Goal: Consume media (video, audio): Consume media (video, audio)

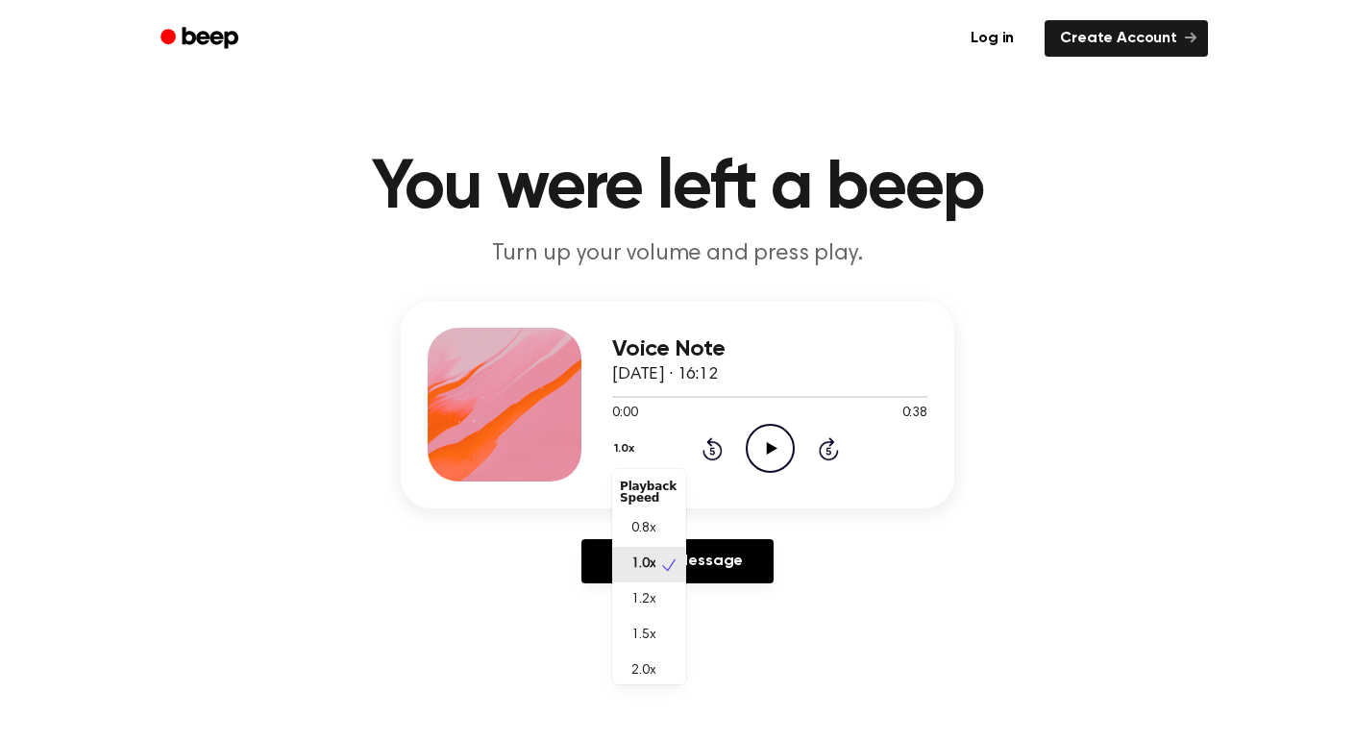
click at [614, 456] on button "1.0x" at bounding box center [626, 448] width 29 height 33
click at [646, 527] on span "0.8x" at bounding box center [643, 529] width 24 height 20
click at [774, 435] on icon "Play Audio" at bounding box center [770, 448] width 49 height 49
click at [776, 425] on circle at bounding box center [770, 448] width 47 height 47
click at [710, 448] on icon at bounding box center [711, 451] width 5 height 8
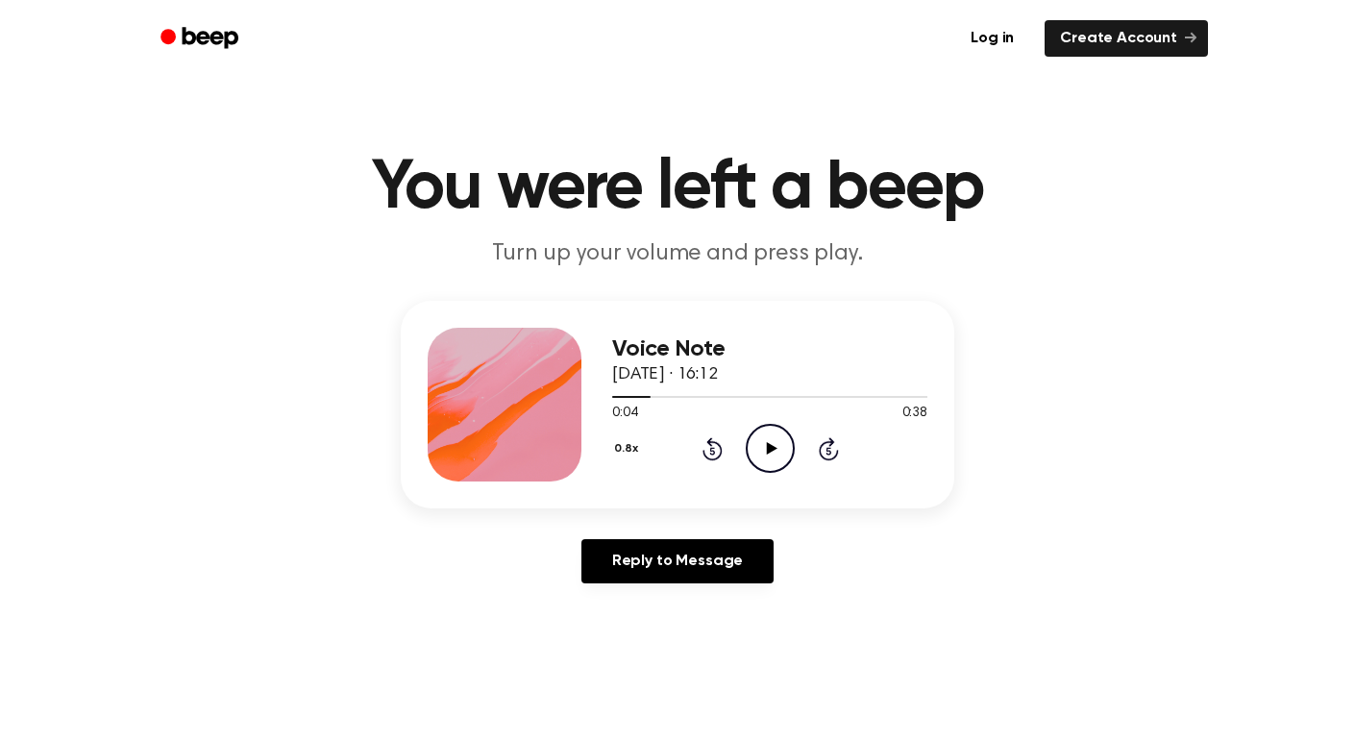
click at [710, 444] on icon at bounding box center [712, 448] width 20 height 23
click at [776, 447] on icon "Play Audio" at bounding box center [770, 448] width 49 height 49
click at [736, 445] on div "0.8x Rewind 5 seconds Pause Audio Skip 5 seconds" at bounding box center [769, 448] width 315 height 49
click at [716, 442] on icon at bounding box center [712, 448] width 20 height 23
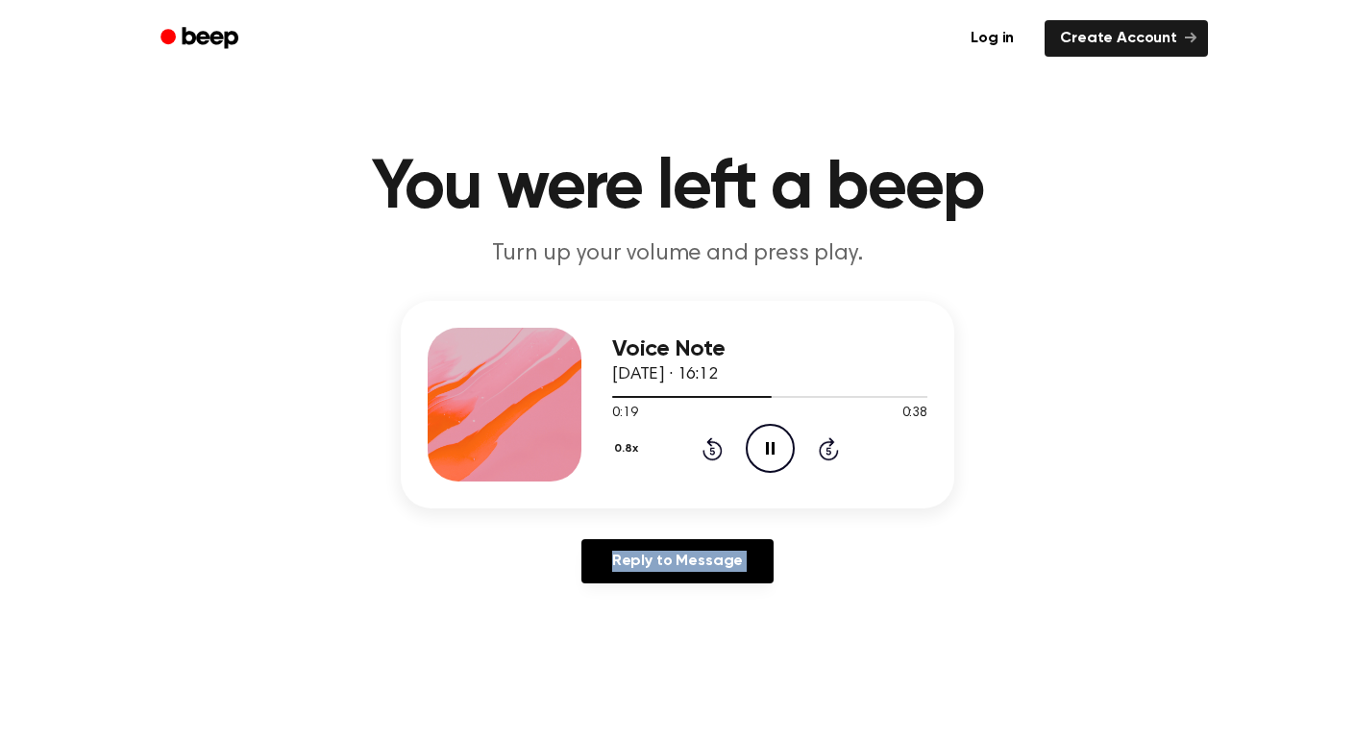
click at [716, 442] on icon at bounding box center [712, 448] width 20 height 23
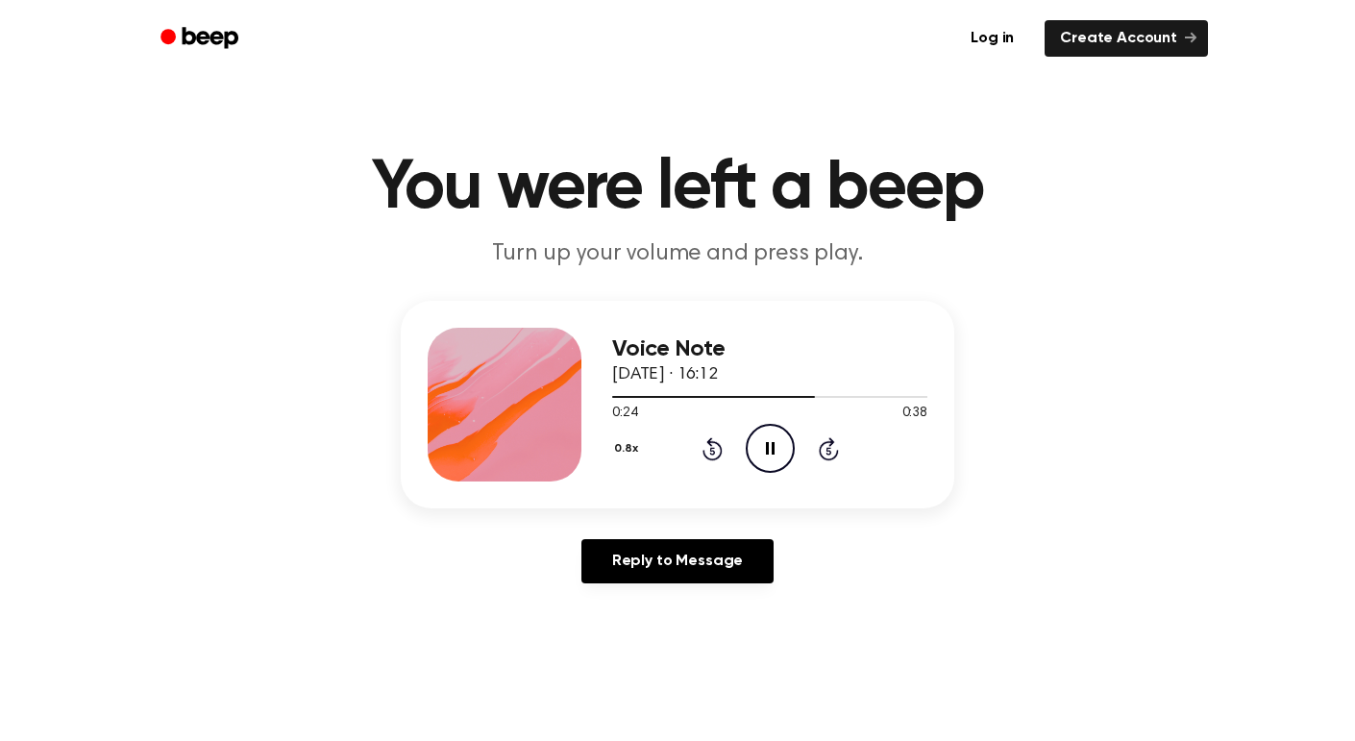
click at [713, 446] on icon "Rewind 5 seconds" at bounding box center [711, 448] width 21 height 25
click at [713, 445] on icon "Rewind 5 seconds" at bounding box center [711, 448] width 21 height 25
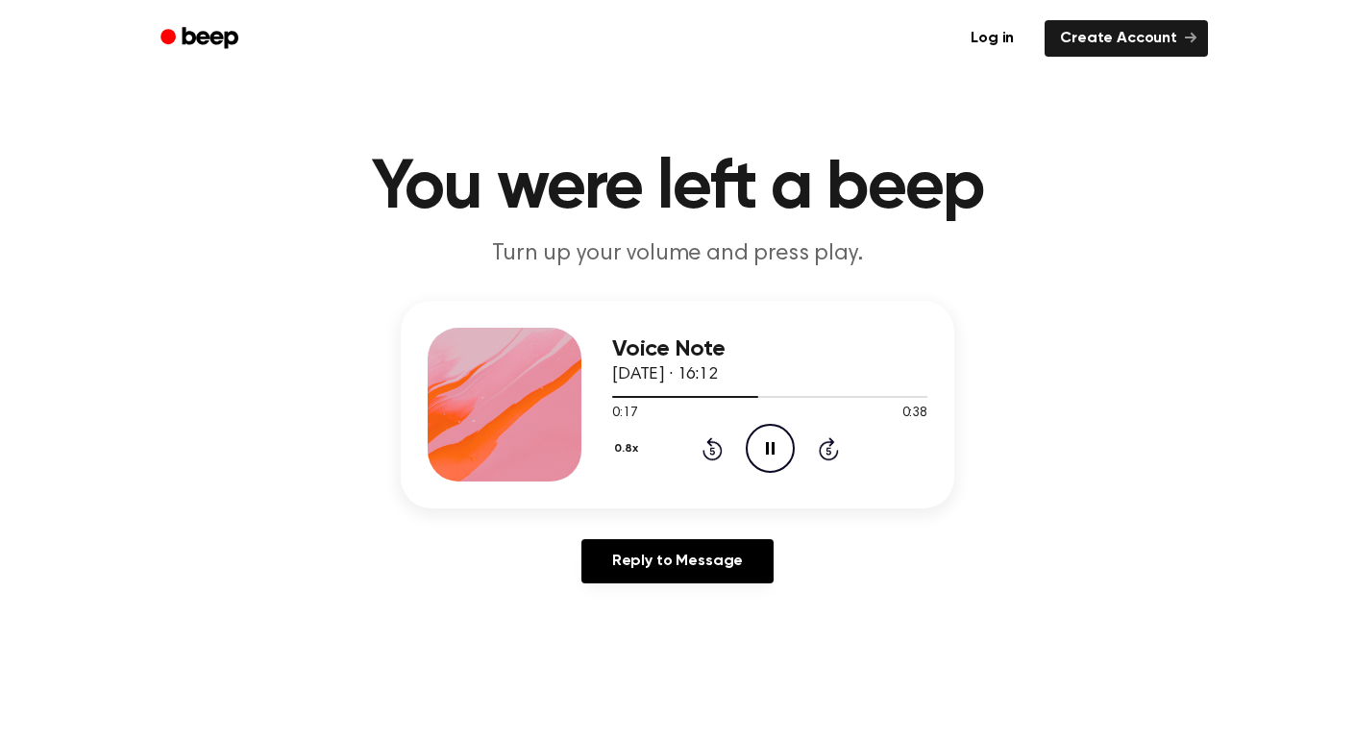
click at [712, 446] on icon "Rewind 5 seconds" at bounding box center [711, 448] width 21 height 25
click at [712, 443] on icon at bounding box center [712, 448] width 20 height 23
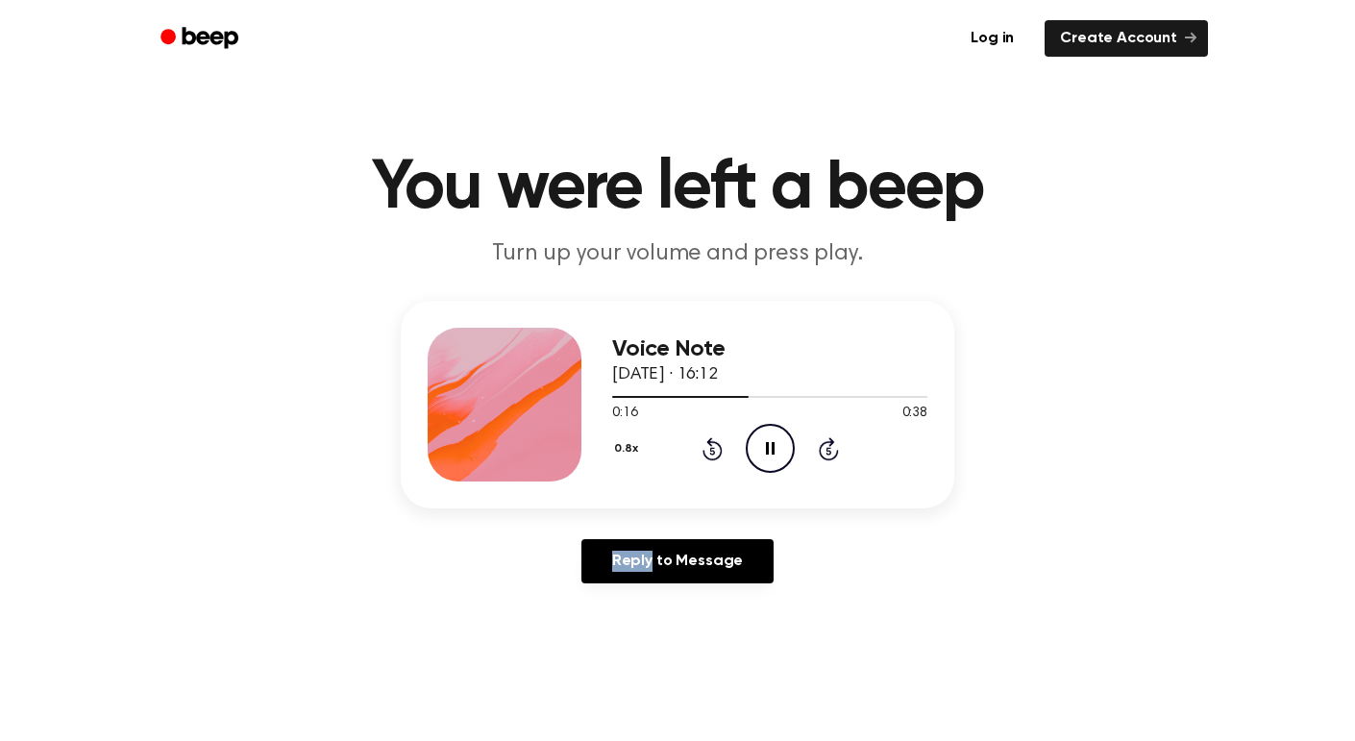
click at [712, 443] on icon at bounding box center [712, 448] width 20 height 23
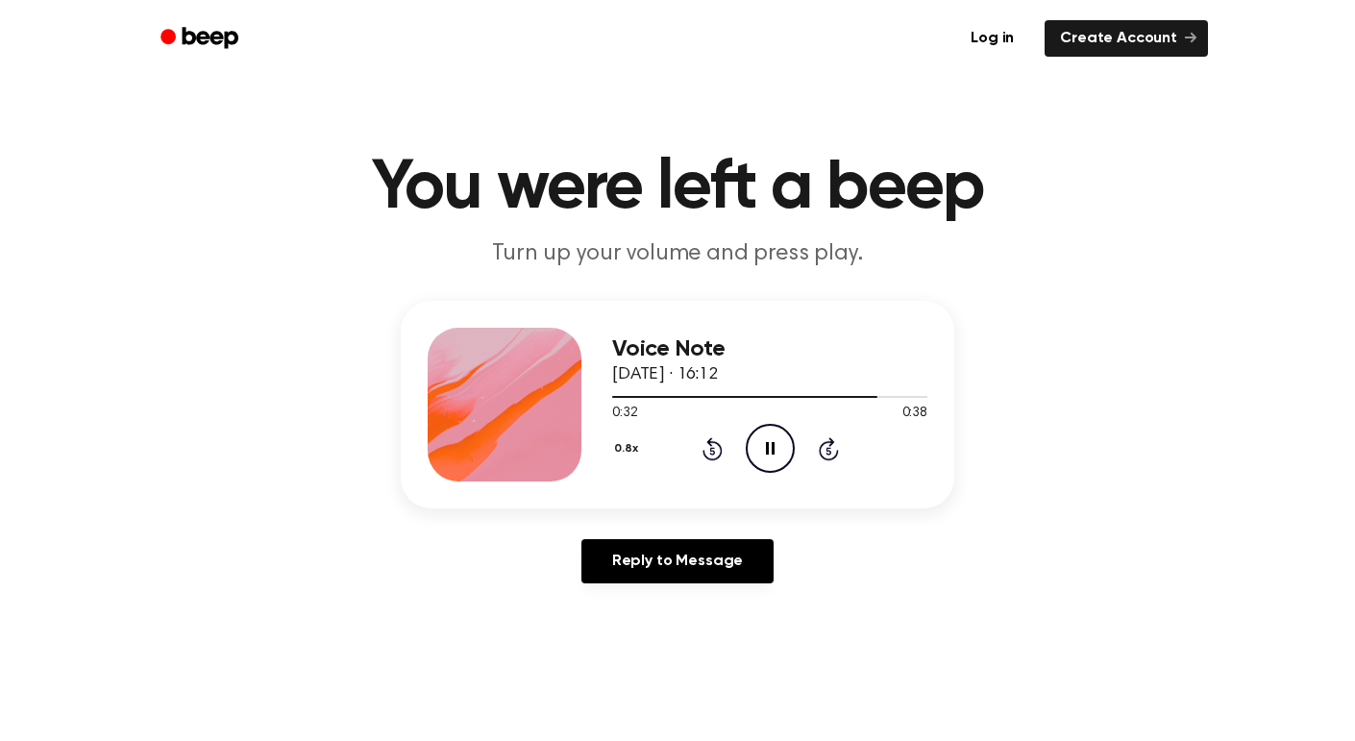
click at [712, 443] on icon at bounding box center [712, 448] width 20 height 23
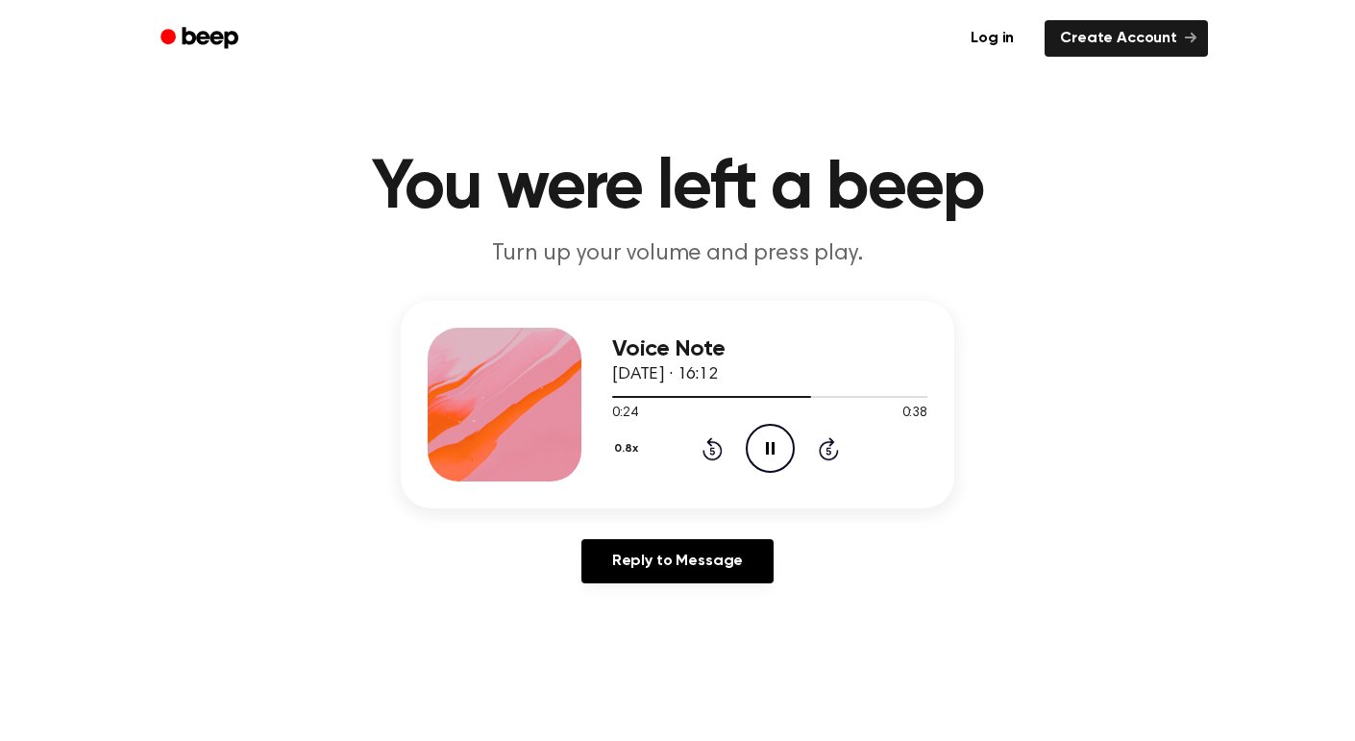
click at [708, 443] on icon at bounding box center [712, 448] width 20 height 23
click at [704, 441] on icon "Rewind 5 seconds" at bounding box center [711, 448] width 21 height 25
click at [705, 438] on icon "Rewind 5 seconds" at bounding box center [711, 448] width 21 height 25
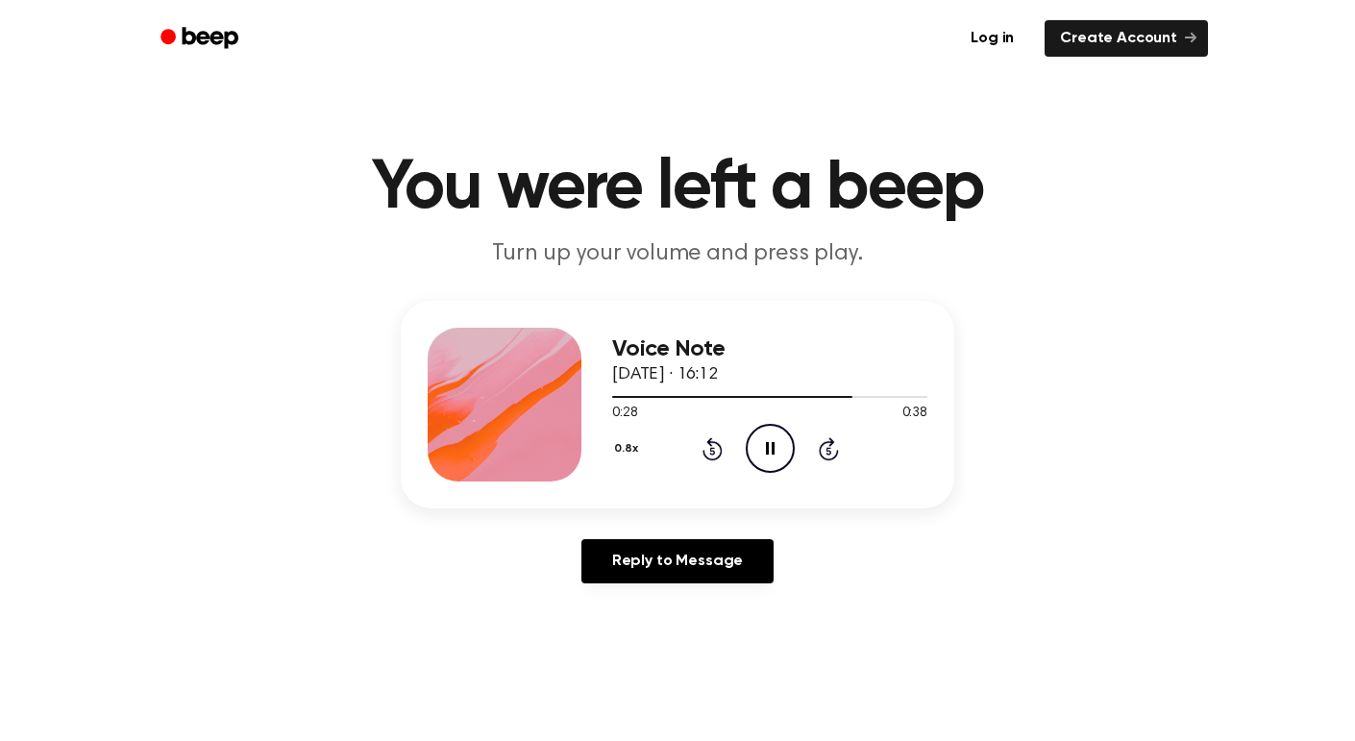
click at [705, 438] on icon "Rewind 5 seconds" at bounding box center [711, 448] width 21 height 25
click at [704, 445] on icon "Rewind 5 seconds" at bounding box center [711, 448] width 21 height 25
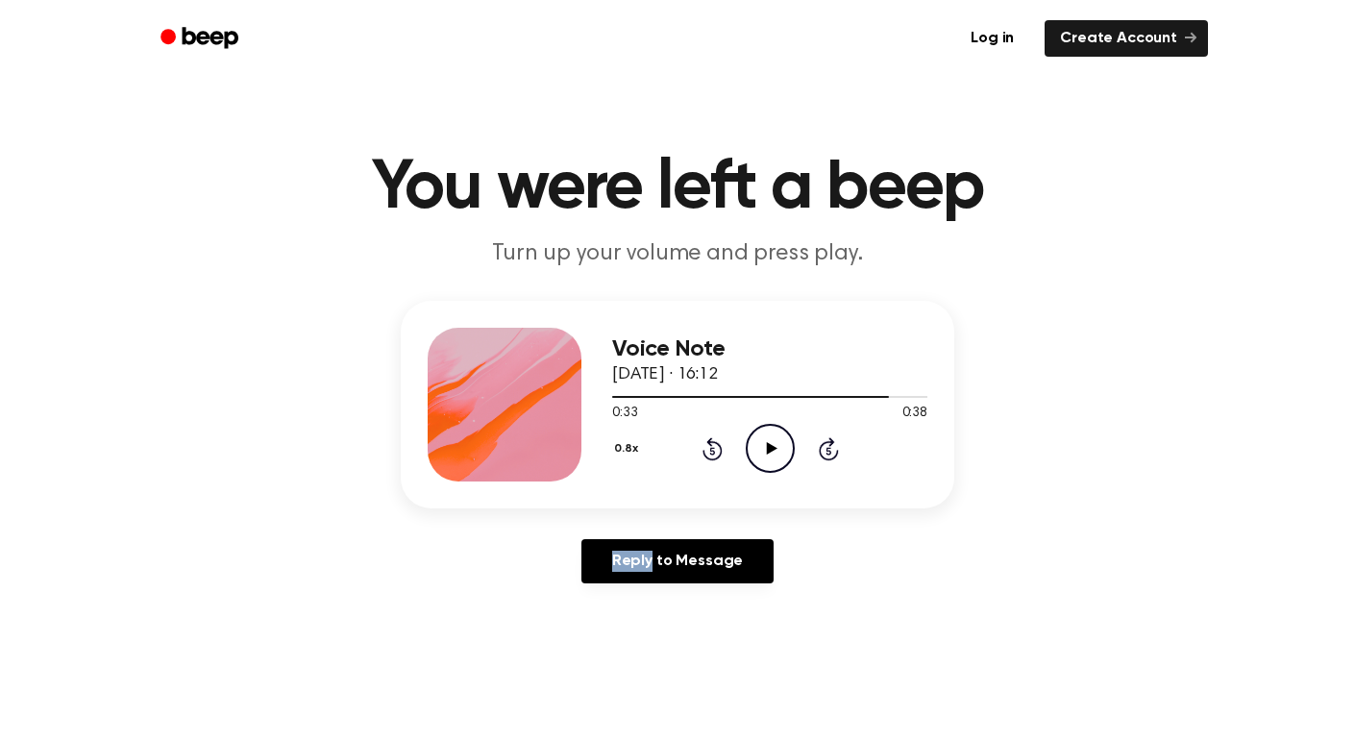
click at [704, 445] on icon "Rewind 5 seconds" at bounding box center [711, 448] width 21 height 25
click at [704, 444] on icon "Rewind 5 seconds" at bounding box center [711, 448] width 21 height 25
click at [756, 453] on icon "Play Audio" at bounding box center [770, 448] width 49 height 49
click at [756, 453] on icon "Pause Audio" at bounding box center [770, 448] width 49 height 49
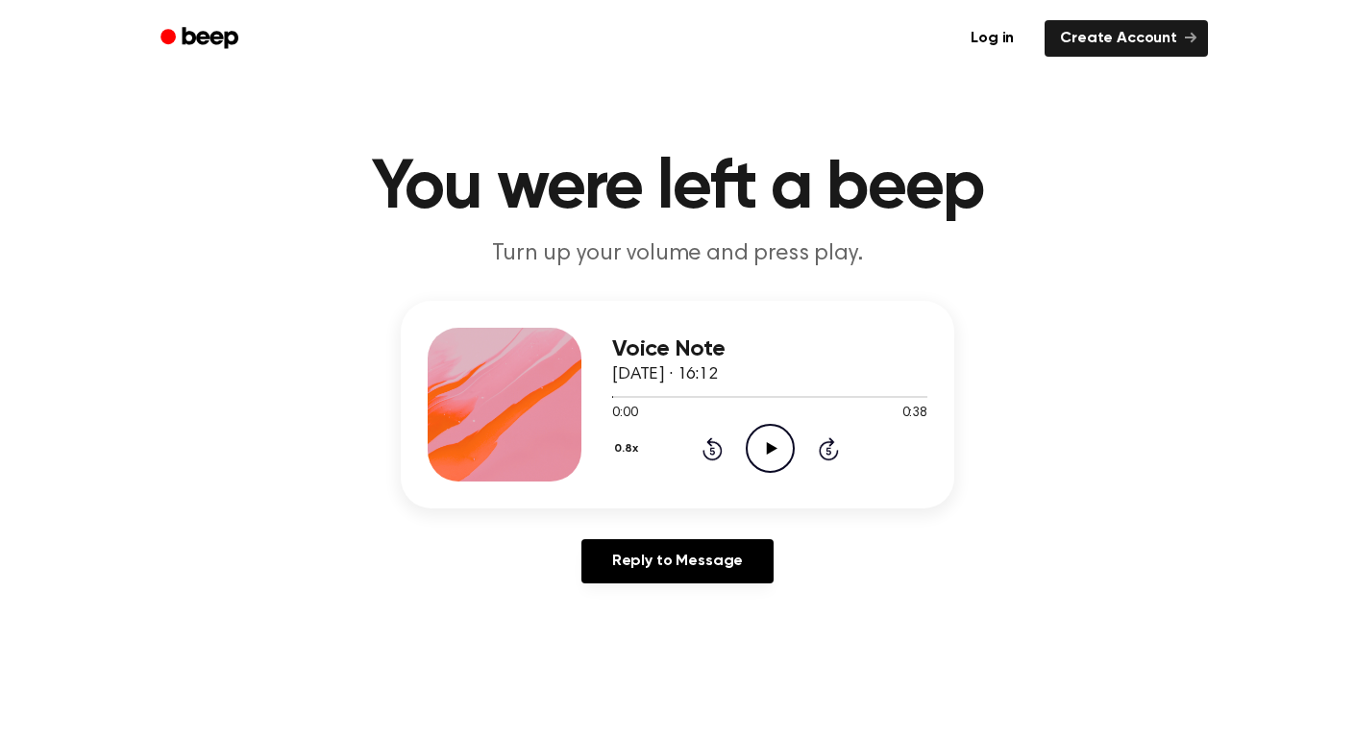
click at [756, 452] on icon "Play Audio" at bounding box center [770, 448] width 49 height 49
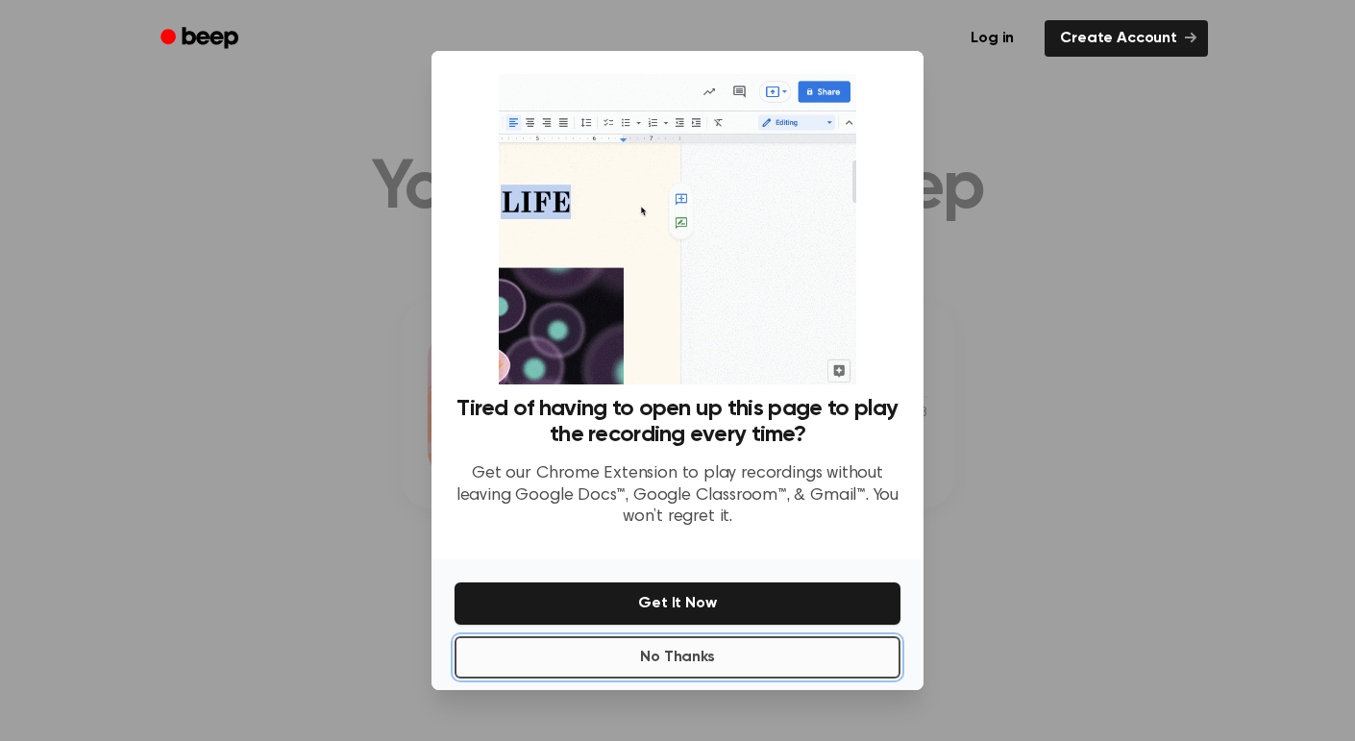
click at [765, 642] on button "No Thanks" at bounding box center [678, 657] width 446 height 42
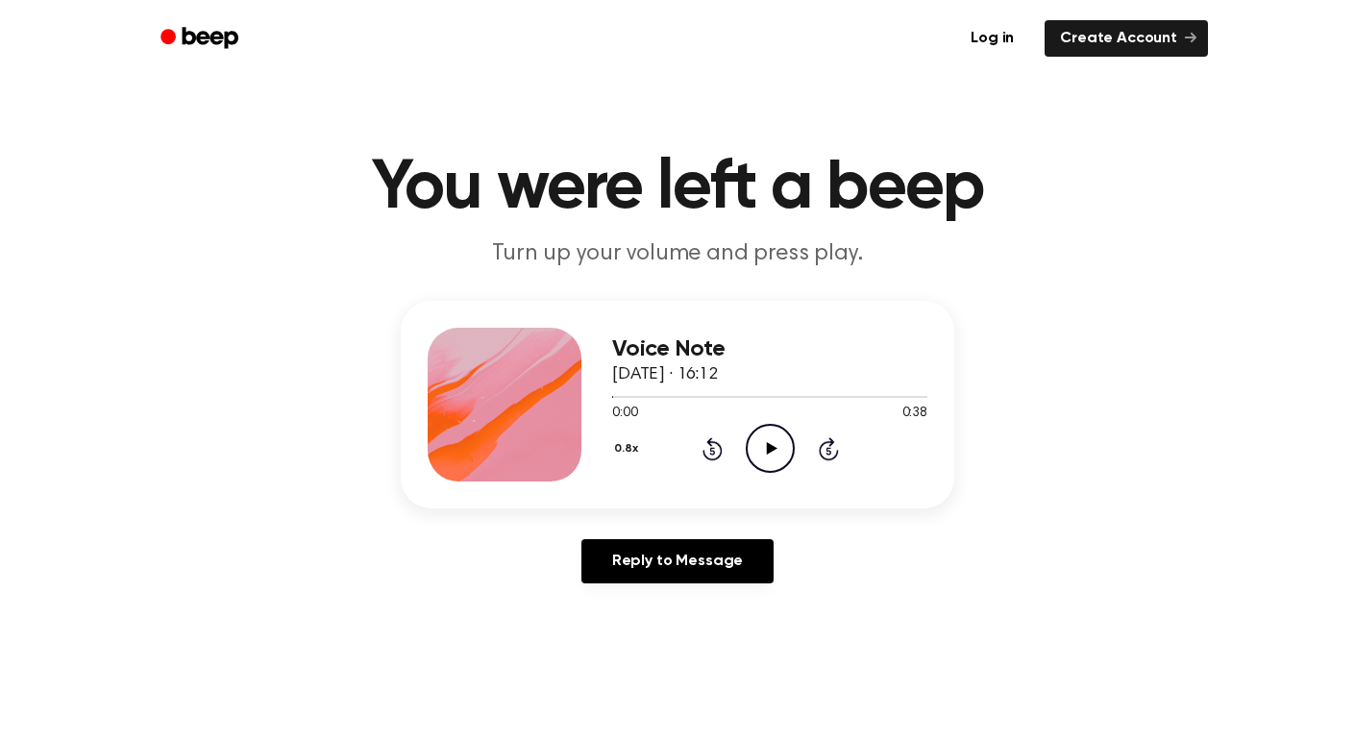
click at [771, 446] on icon at bounding box center [771, 448] width 11 height 12
click at [774, 443] on icon "Play Audio" at bounding box center [770, 448] width 49 height 49
click at [774, 443] on icon "Pause Audio" at bounding box center [770, 448] width 49 height 49
